Goal: Information Seeking & Learning: Learn about a topic

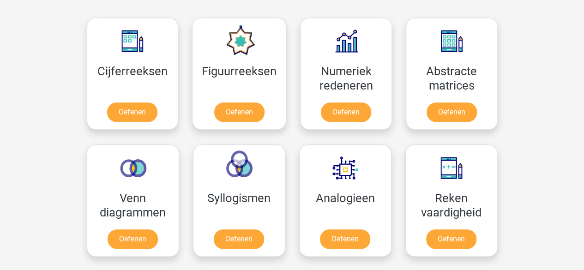
scroll to position [413, 0]
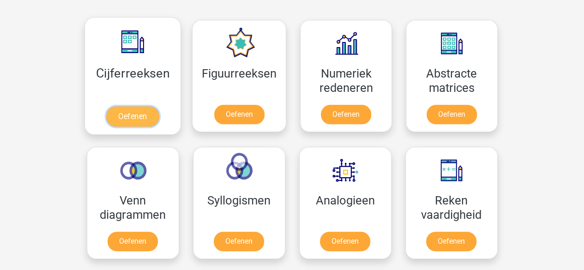
click at [139, 110] on link "Oefenen" at bounding box center [132, 116] width 53 height 20
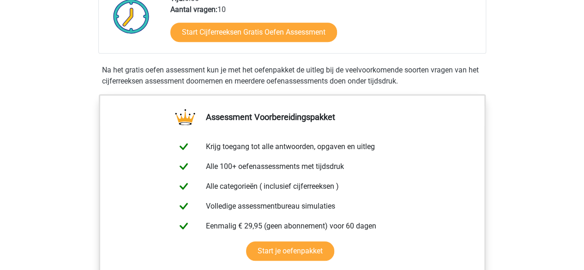
scroll to position [248, 0]
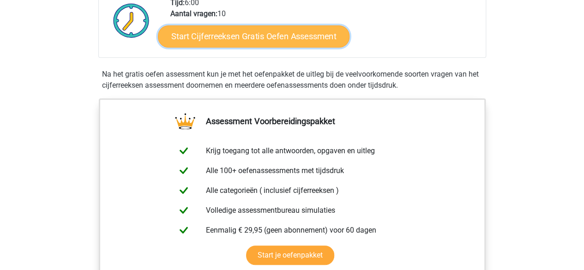
click at [222, 47] on link "Start Cijferreeksen Gratis Oefen Assessment" at bounding box center [254, 36] width 192 height 22
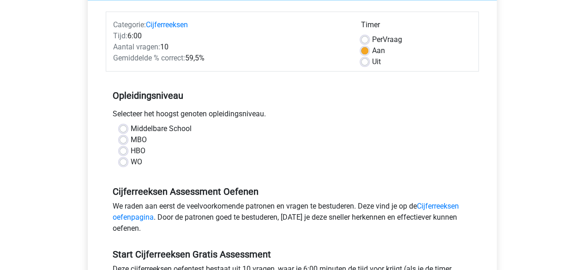
scroll to position [109, 0]
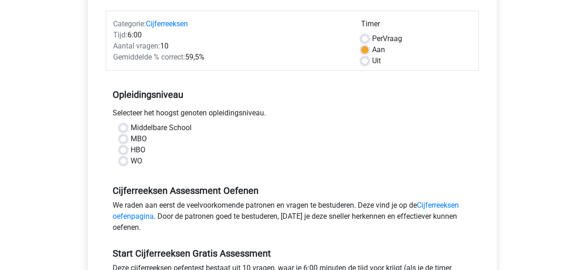
click at [131, 140] on label "MBO" at bounding box center [139, 138] width 16 height 11
click at [127, 140] on input "MBO" at bounding box center [123, 137] width 7 height 9
radio input "true"
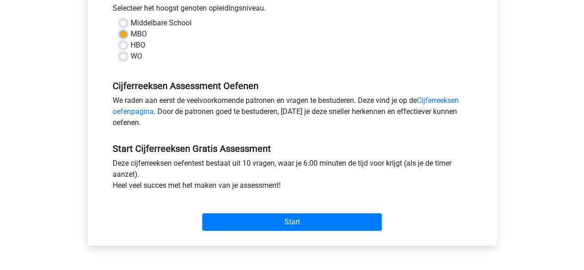
scroll to position [215, 0]
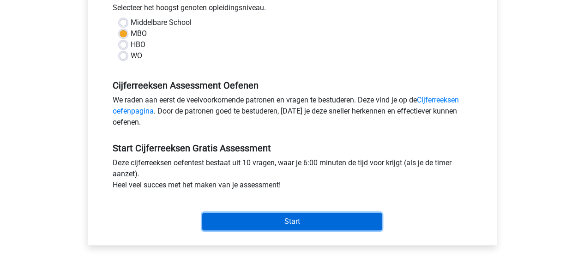
click at [246, 216] on input "Start" at bounding box center [292, 222] width 180 height 18
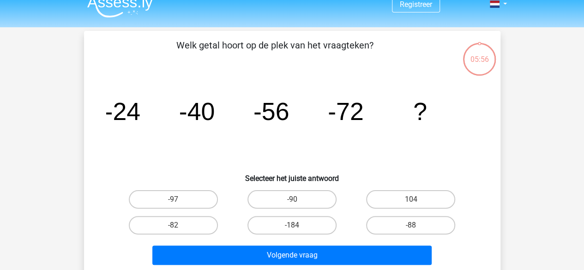
scroll to position [12, 0]
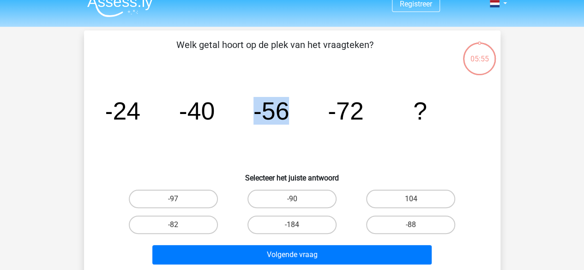
drag, startPoint x: 308, startPoint y: 160, endPoint x: 237, endPoint y: 126, distance: 78.1
click at [237, 126] on icon "image/svg+xml -24 -40 -56 -72 ?" at bounding box center [292, 119] width 372 height 93
click at [285, 145] on icon "image/svg+xml -24 -40 -56 -72 ?" at bounding box center [292, 119] width 372 height 93
click at [382, 218] on label "-88" at bounding box center [410, 225] width 89 height 18
click at [411, 225] on input "-88" at bounding box center [414, 228] width 6 height 6
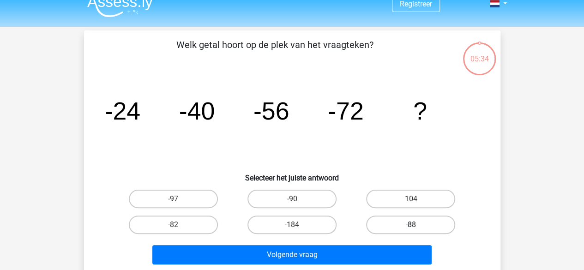
radio input "true"
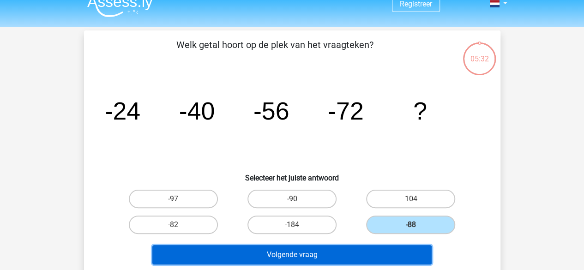
click at [340, 249] on button "Volgende vraag" at bounding box center [291, 254] width 279 height 19
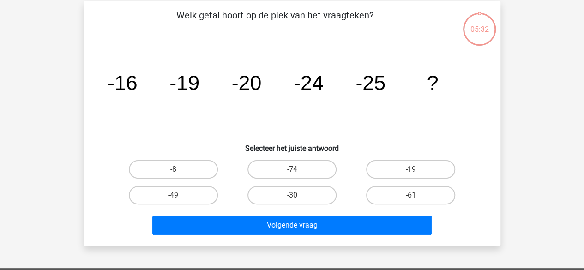
scroll to position [42, 0]
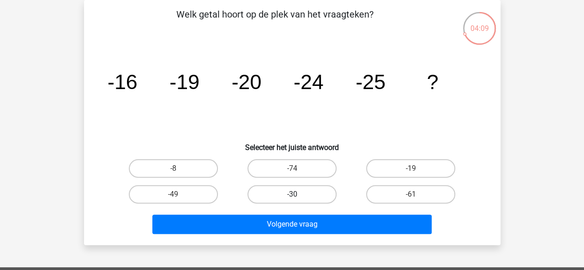
click at [267, 194] on label "-30" at bounding box center [292, 194] width 89 height 18
click at [292, 194] on input "-30" at bounding box center [295, 197] width 6 height 6
radio input "true"
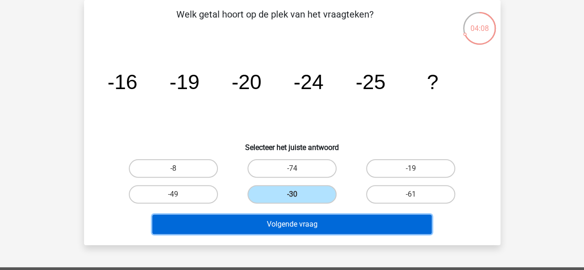
click at [259, 223] on button "Volgende vraag" at bounding box center [291, 224] width 279 height 19
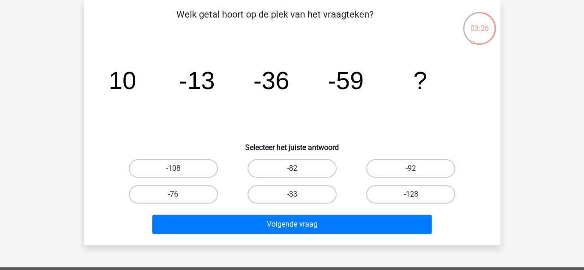
click at [297, 166] on label "-82" at bounding box center [292, 168] width 89 height 18
click at [297, 169] on input "-82" at bounding box center [295, 172] width 6 height 6
radio input "true"
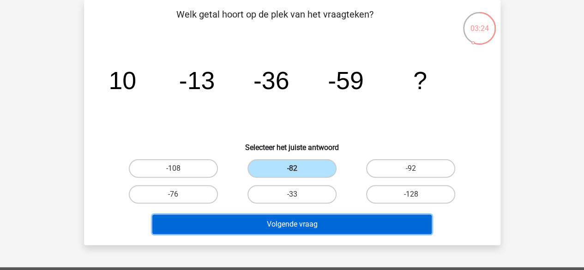
click at [296, 216] on button "Volgende vraag" at bounding box center [291, 224] width 279 height 19
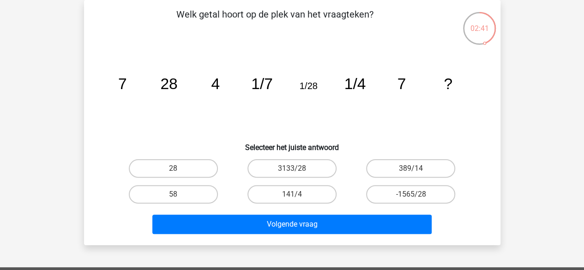
drag, startPoint x: 131, startPoint y: 79, endPoint x: 140, endPoint y: 76, distance: 9.5
click at [140, 76] on icon "image/svg+xml 7 28 4 1/7 1/28 1/4 7 ?" at bounding box center [292, 88] width 372 height 93
drag, startPoint x: 175, startPoint y: 75, endPoint x: 184, endPoint y: 79, distance: 9.4
click at [176, 76] on tspan "28" at bounding box center [168, 83] width 17 height 17
drag, startPoint x: 167, startPoint y: 85, endPoint x: 176, endPoint y: 83, distance: 8.8
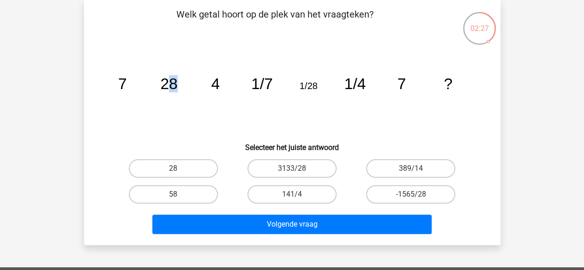
click at [176, 83] on tspan "28" at bounding box center [168, 83] width 17 height 17
click at [179, 83] on icon "image/svg+xml 7 28 4 1/7 1/28 1/4 7 ?" at bounding box center [292, 88] width 372 height 93
click at [195, 182] on div "58" at bounding box center [173, 195] width 119 height 26
click at [194, 172] on label "28" at bounding box center [173, 168] width 89 height 18
click at [179, 172] on input "28" at bounding box center [176, 172] width 6 height 6
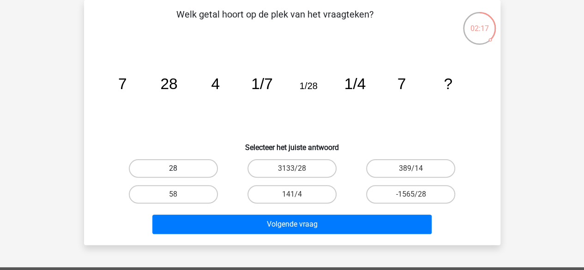
radio input "true"
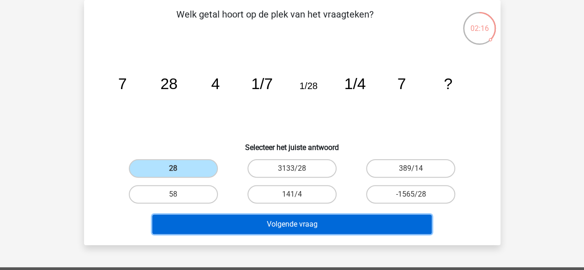
click at [243, 225] on button "Volgende vraag" at bounding box center [291, 224] width 279 height 19
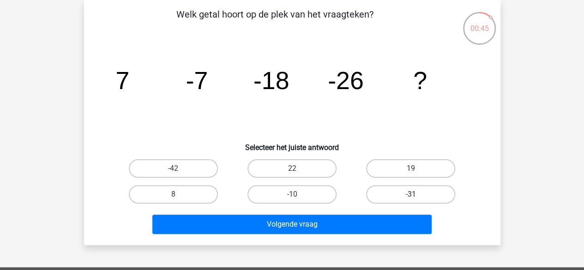
click at [376, 191] on label "-31" at bounding box center [410, 194] width 89 height 18
click at [411, 194] on input "-31" at bounding box center [414, 197] width 6 height 6
radio input "true"
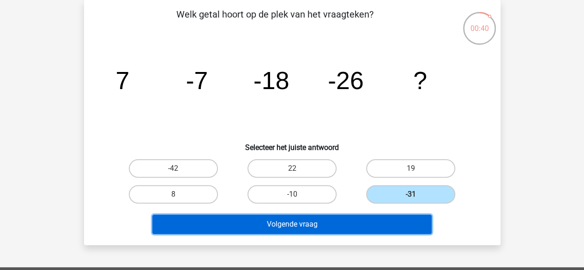
drag, startPoint x: 358, startPoint y: 220, endPoint x: 363, endPoint y: 110, distance: 110.0
click at [363, 111] on div "Welk getal hoort op de plek van het vraagteken? image/svg+xml 7 -7 -18 -26 ? Se…" at bounding box center [292, 122] width 409 height 231
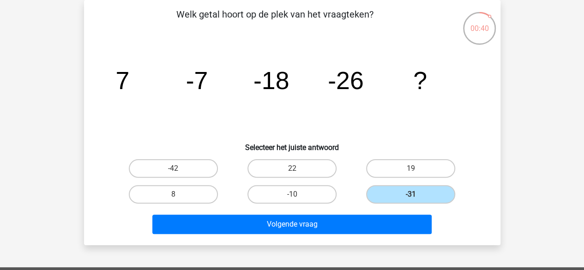
click at [370, 140] on h6 "Selecteer het juiste antwoord" at bounding box center [292, 144] width 387 height 16
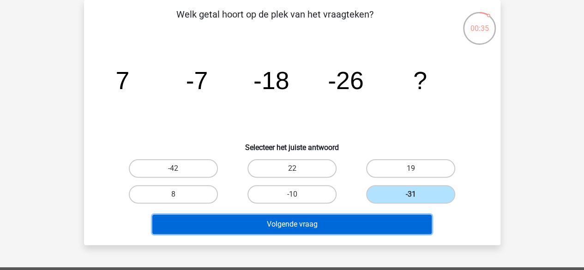
click at [363, 221] on button "Volgende vraag" at bounding box center [291, 224] width 279 height 19
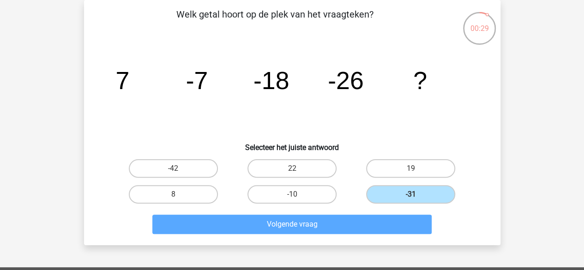
click at [416, 184] on div "-31" at bounding box center [411, 195] width 119 height 26
click at [407, 201] on label "-31" at bounding box center [410, 194] width 89 height 18
click at [411, 200] on input "-31" at bounding box center [414, 197] width 6 height 6
click at [290, 192] on label "-10" at bounding box center [292, 194] width 89 height 18
click at [292, 194] on input "-10" at bounding box center [295, 197] width 6 height 6
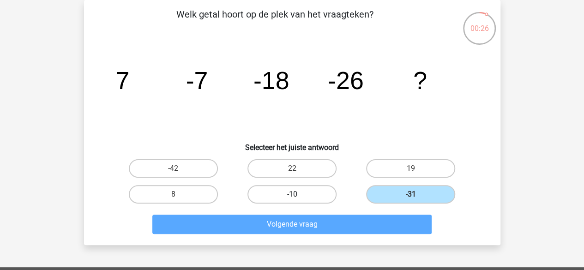
radio input "true"
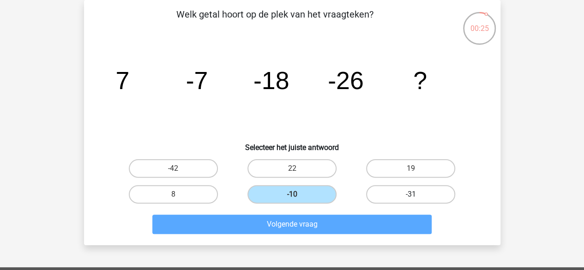
click at [377, 194] on label "-31" at bounding box center [410, 194] width 89 height 18
click at [411, 194] on input "-31" at bounding box center [414, 197] width 6 height 6
radio input "true"
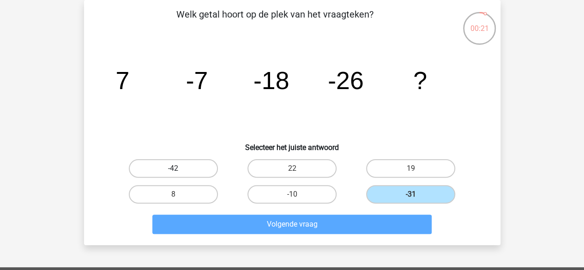
click at [201, 172] on label "-42" at bounding box center [173, 168] width 89 height 18
click at [179, 172] on input "-42" at bounding box center [176, 172] width 6 height 6
radio input "true"
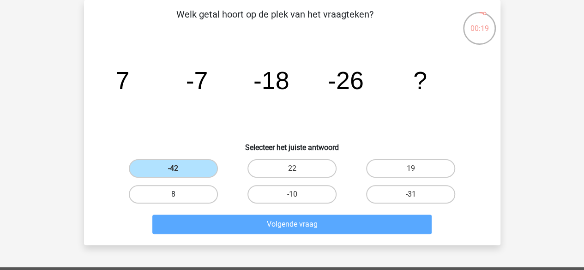
click at [193, 194] on label "8" at bounding box center [173, 194] width 89 height 18
click at [179, 194] on input "8" at bounding box center [176, 197] width 6 height 6
radio input "true"
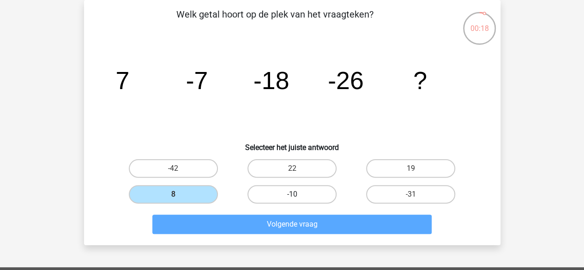
click at [281, 201] on label "-10" at bounding box center [292, 194] width 89 height 18
click at [292, 200] on input "-10" at bounding box center [295, 197] width 6 height 6
radio input "true"
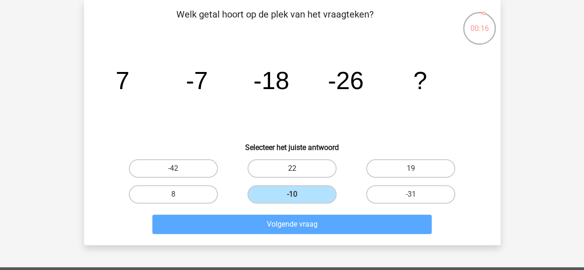
drag, startPoint x: 303, startPoint y: 165, endPoint x: 362, endPoint y: 172, distance: 59.6
click at [304, 164] on label "22" at bounding box center [292, 168] width 89 height 18
click at [298, 169] on input "22" at bounding box center [295, 172] width 6 height 6
radio input "true"
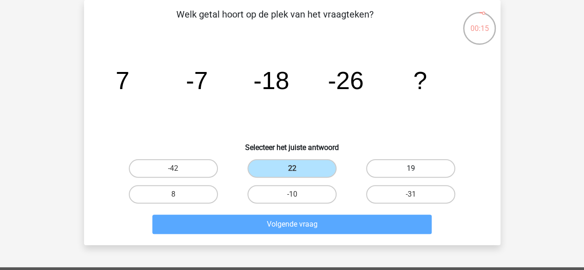
click at [410, 173] on label "19" at bounding box center [410, 168] width 89 height 18
click at [411, 173] on input "19" at bounding box center [414, 172] width 6 height 6
radio input "true"
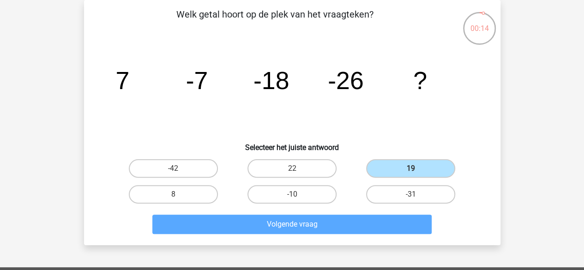
click at [412, 236] on div "Volgende vraag" at bounding box center [292, 226] width 357 height 23
click at [398, 191] on label "-31" at bounding box center [410, 194] width 89 height 18
click at [411, 194] on input "-31" at bounding box center [414, 197] width 6 height 6
radio input "true"
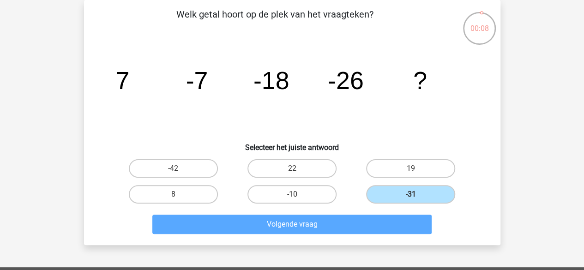
click at [218, 163] on div "-42" at bounding box center [173, 168] width 111 height 18
click at [211, 168] on label "-42" at bounding box center [173, 168] width 89 height 18
click at [179, 169] on input "-42" at bounding box center [176, 172] width 6 height 6
radio input "true"
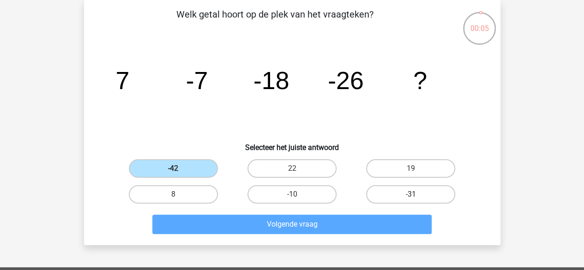
click at [440, 197] on label "-31" at bounding box center [410, 194] width 89 height 18
click at [417, 197] on input "-31" at bounding box center [414, 197] width 6 height 6
radio input "true"
